Goal: Information Seeking & Learning: Learn about a topic

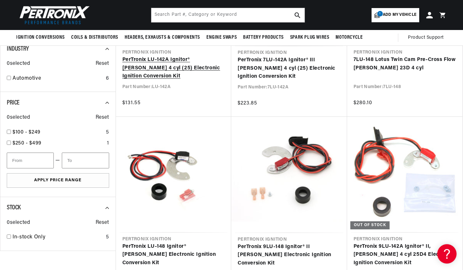
scroll to position [0, 108]
click at [166, 69] on link "PerTronix LU-142A Ignitor® [PERSON_NAME] 4 cyl (25) Electronic Ignition Convers…" at bounding box center [173, 68] width 103 height 25
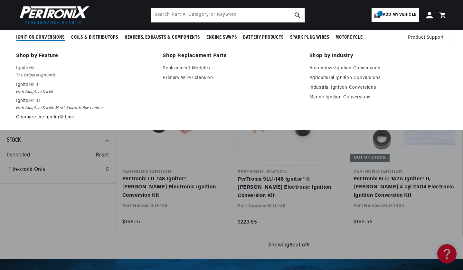
scroll to position [259, 0]
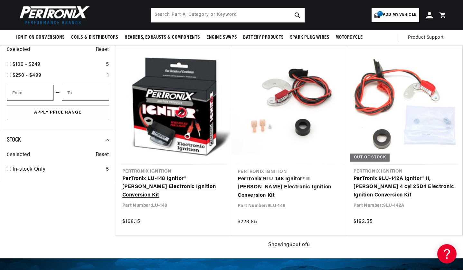
click at [171, 184] on link "PerTronix LU-148 Ignitor® Lucas Electronic Ignition Conversion Kit" at bounding box center [173, 187] width 103 height 25
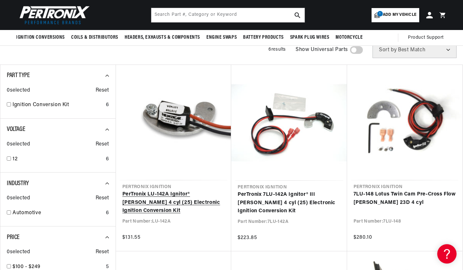
scroll to position [68, 0]
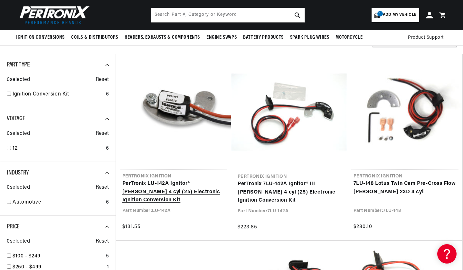
click at [195, 184] on link "PerTronix LU-142A Ignitor® [PERSON_NAME] 4 cyl (25) Electronic Ignition Convers…" at bounding box center [173, 191] width 103 height 25
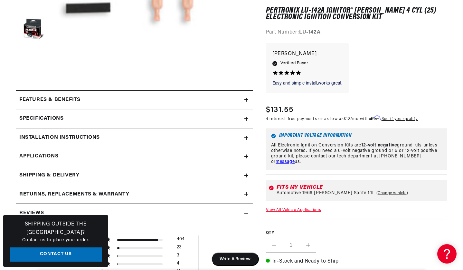
scroll to position [253, 0]
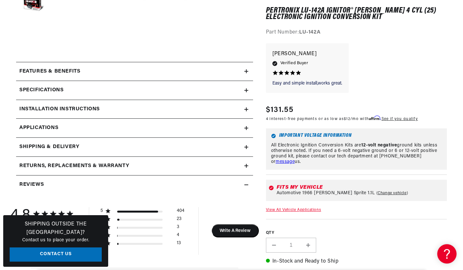
click at [181, 129] on link "Applications" at bounding box center [134, 128] width 237 height 19
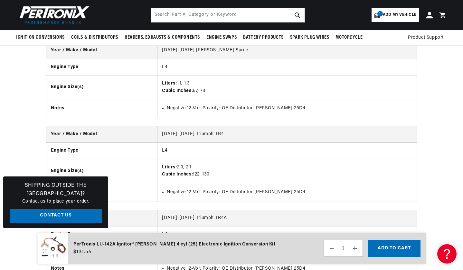
scroll to position [1465, 0]
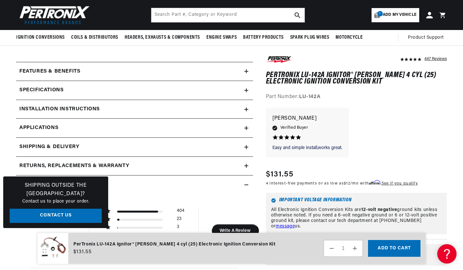
scroll to position [0, 195]
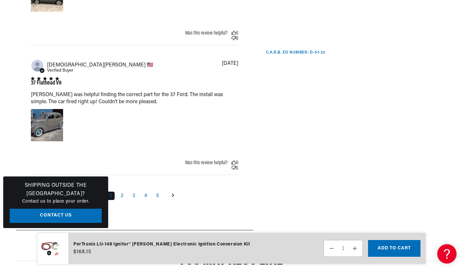
scroll to position [1355, 0]
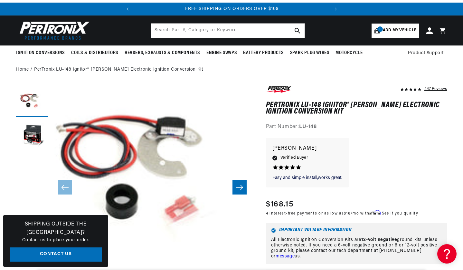
scroll to position [17, 0]
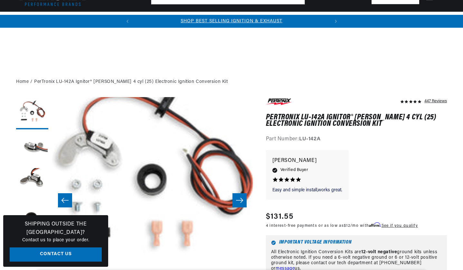
scroll to position [253, 0]
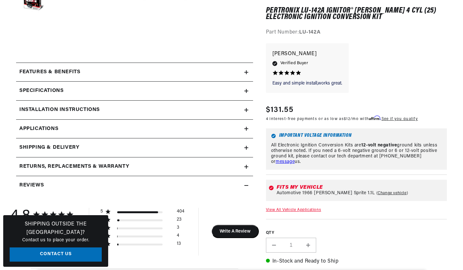
click at [78, 130] on link "Applications" at bounding box center [134, 128] width 237 height 19
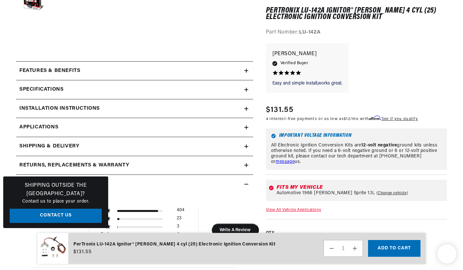
scroll to position [1255, 0]
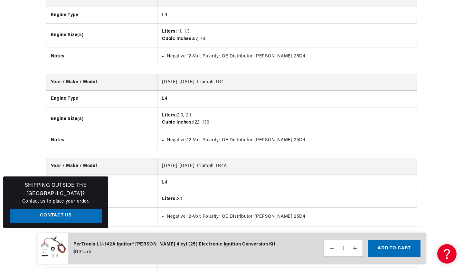
scroll to position [1515, 0]
